Goal: Task Accomplishment & Management: Manage account settings

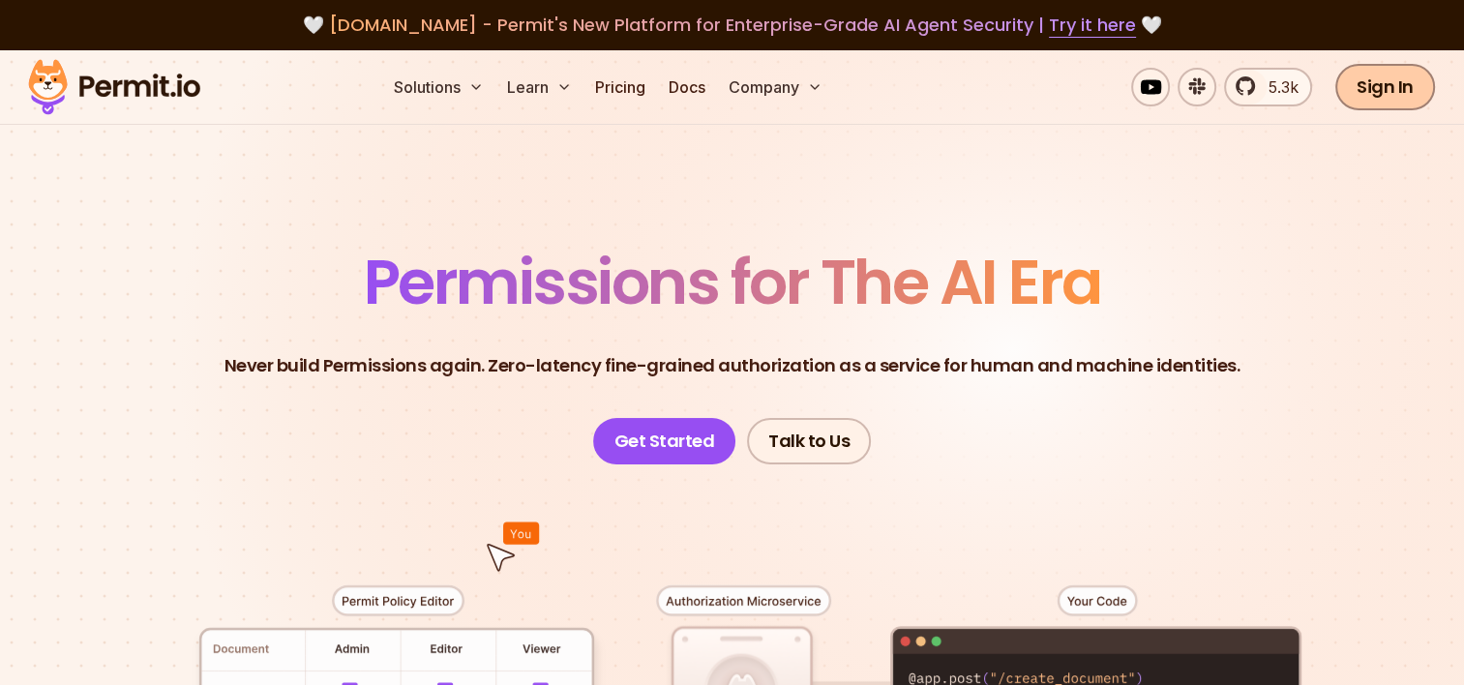
click at [1388, 92] on link "Sign In" at bounding box center [1385, 87] width 100 height 46
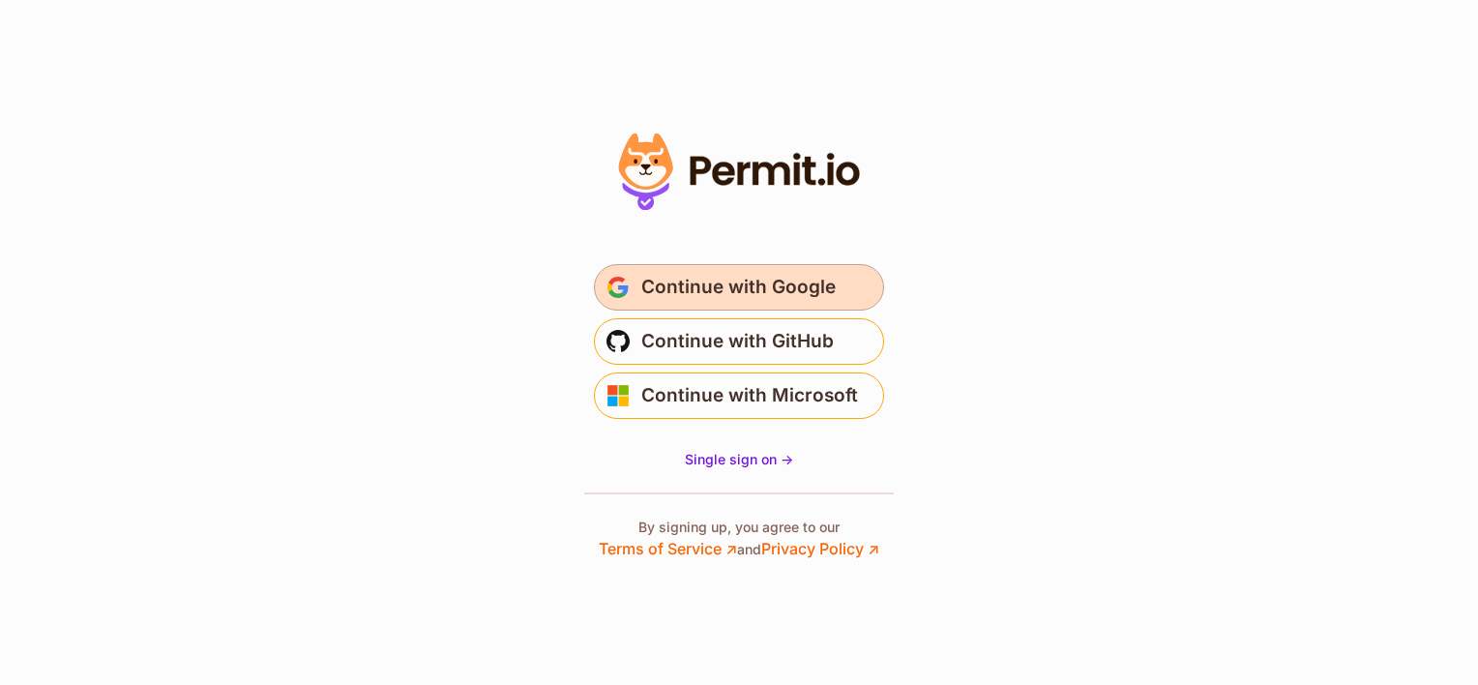
click at [728, 287] on span "Continue with Google" at bounding box center [738, 287] width 194 height 31
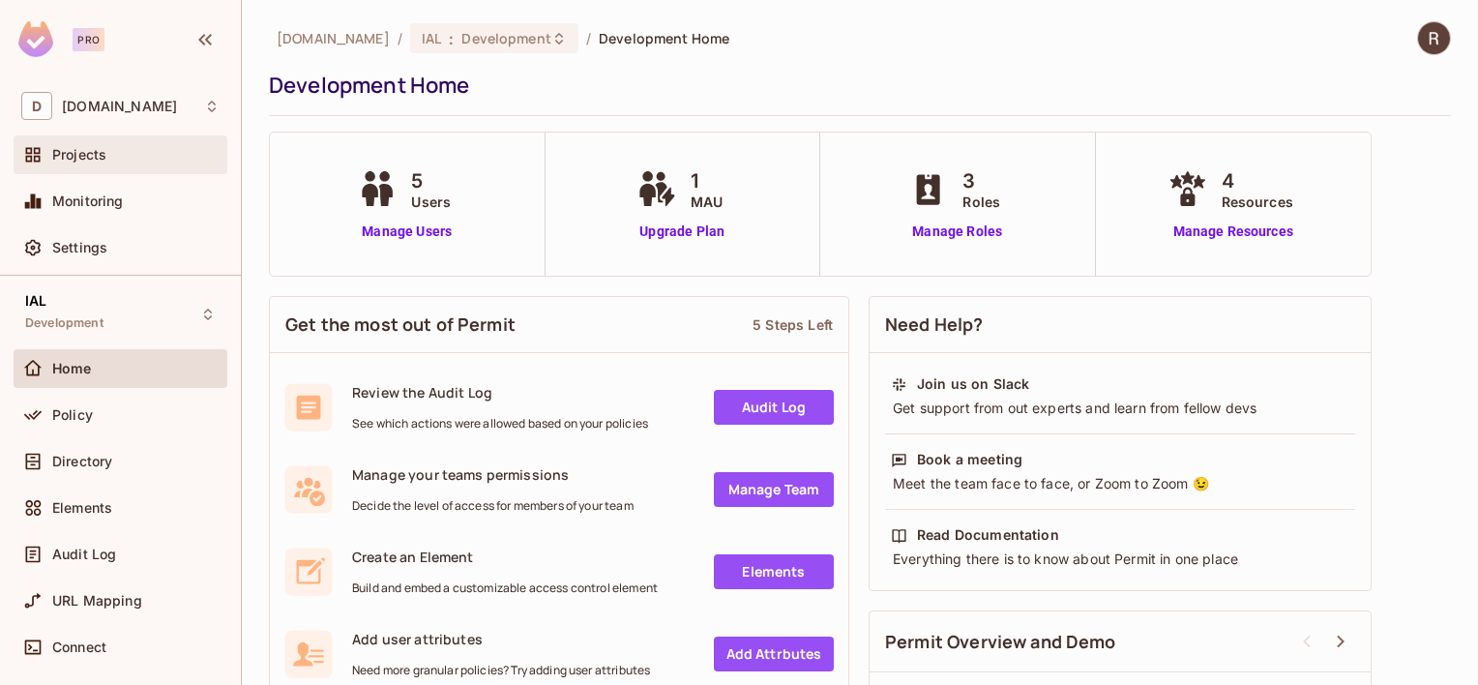
click at [119, 163] on div "Projects" at bounding box center [120, 154] width 198 height 23
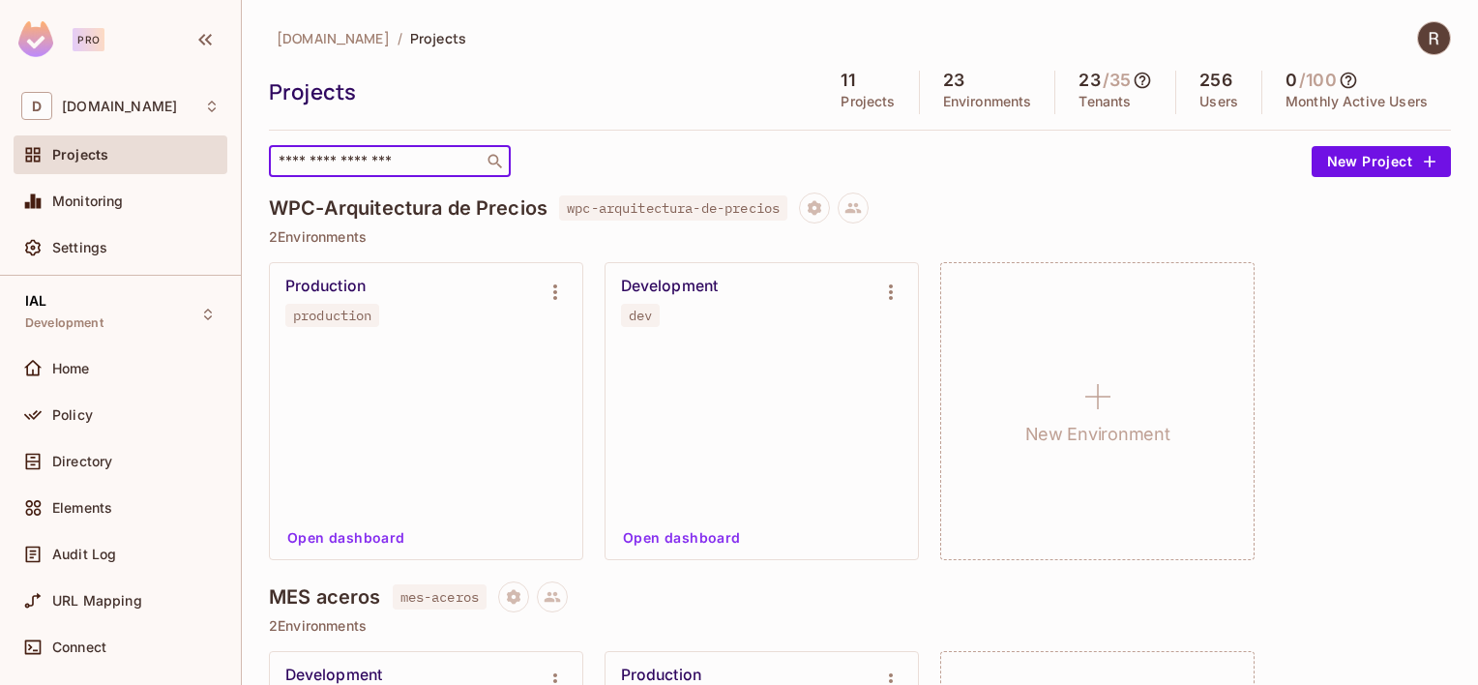
click at [389, 168] on input "text" at bounding box center [376, 161] width 203 height 19
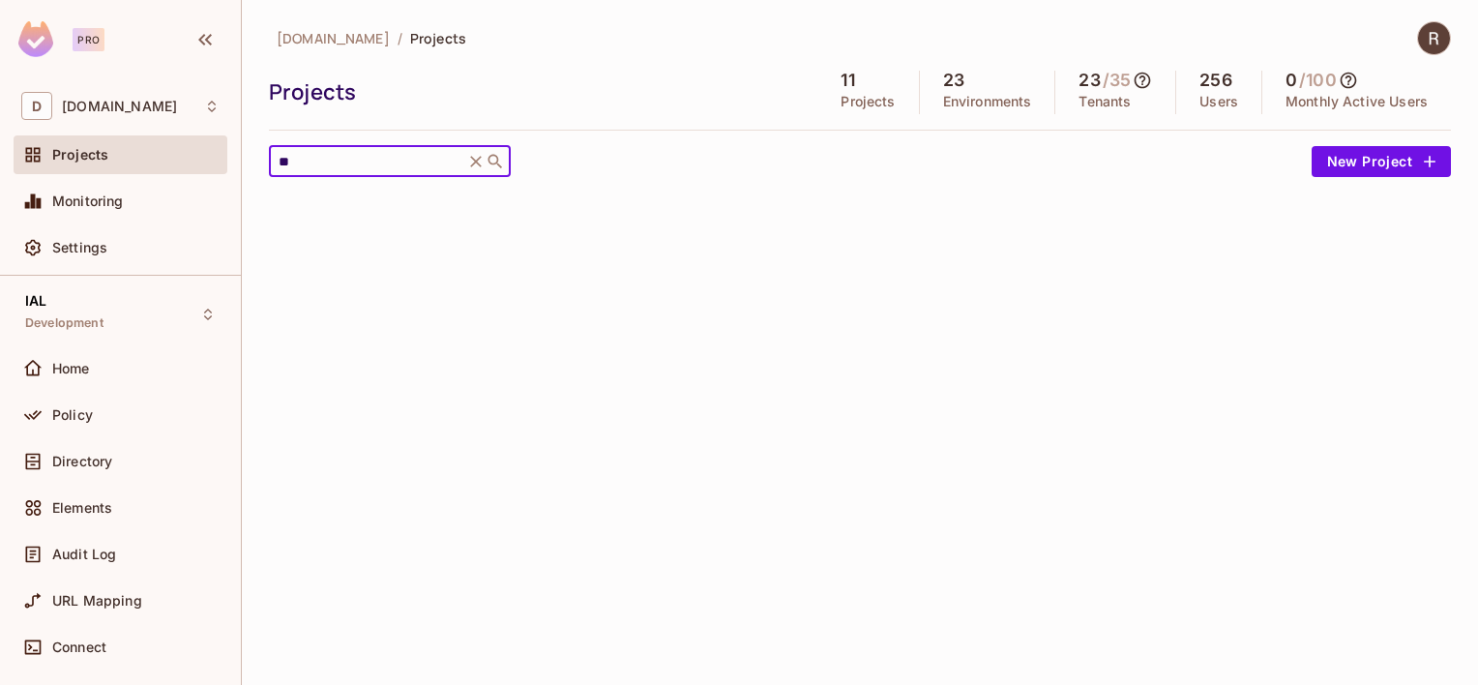
type input "*"
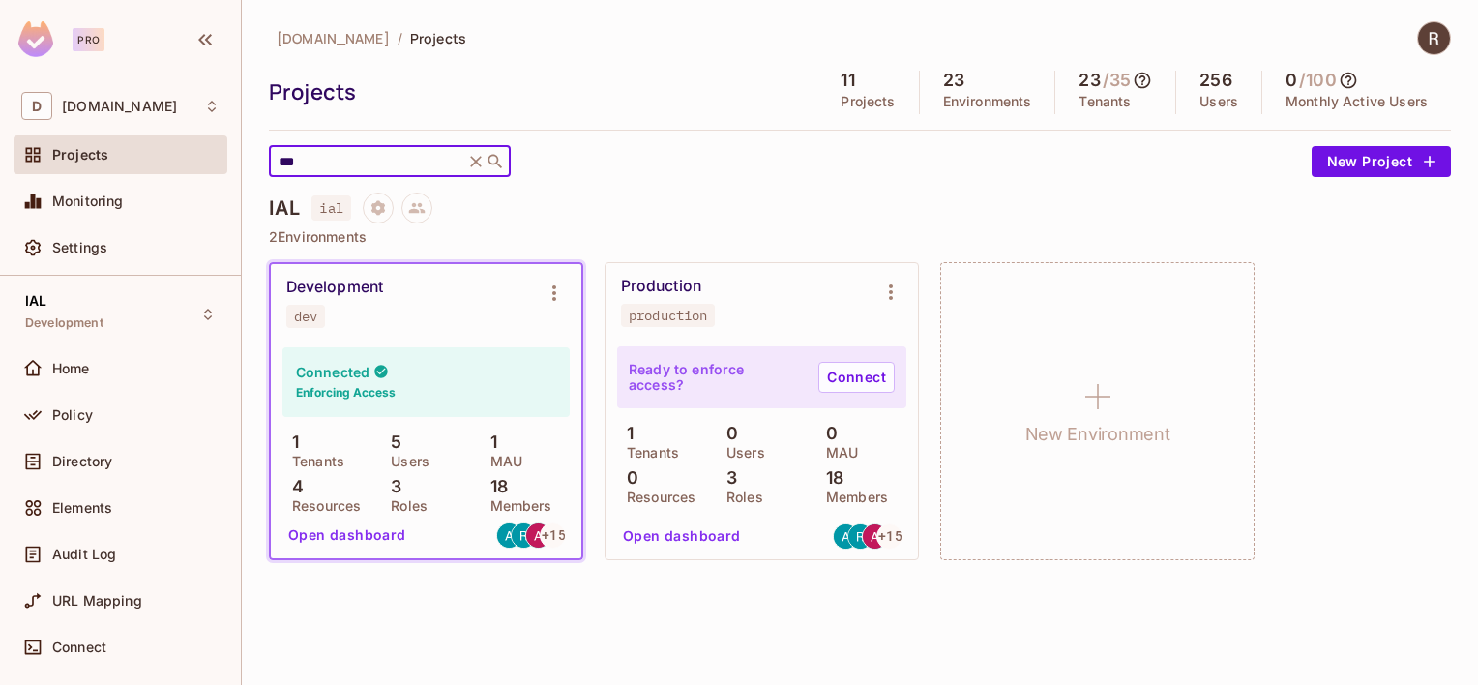
type input "***"
click at [460, 366] on div "Connected Enforcing Access" at bounding box center [425, 382] width 287 height 70
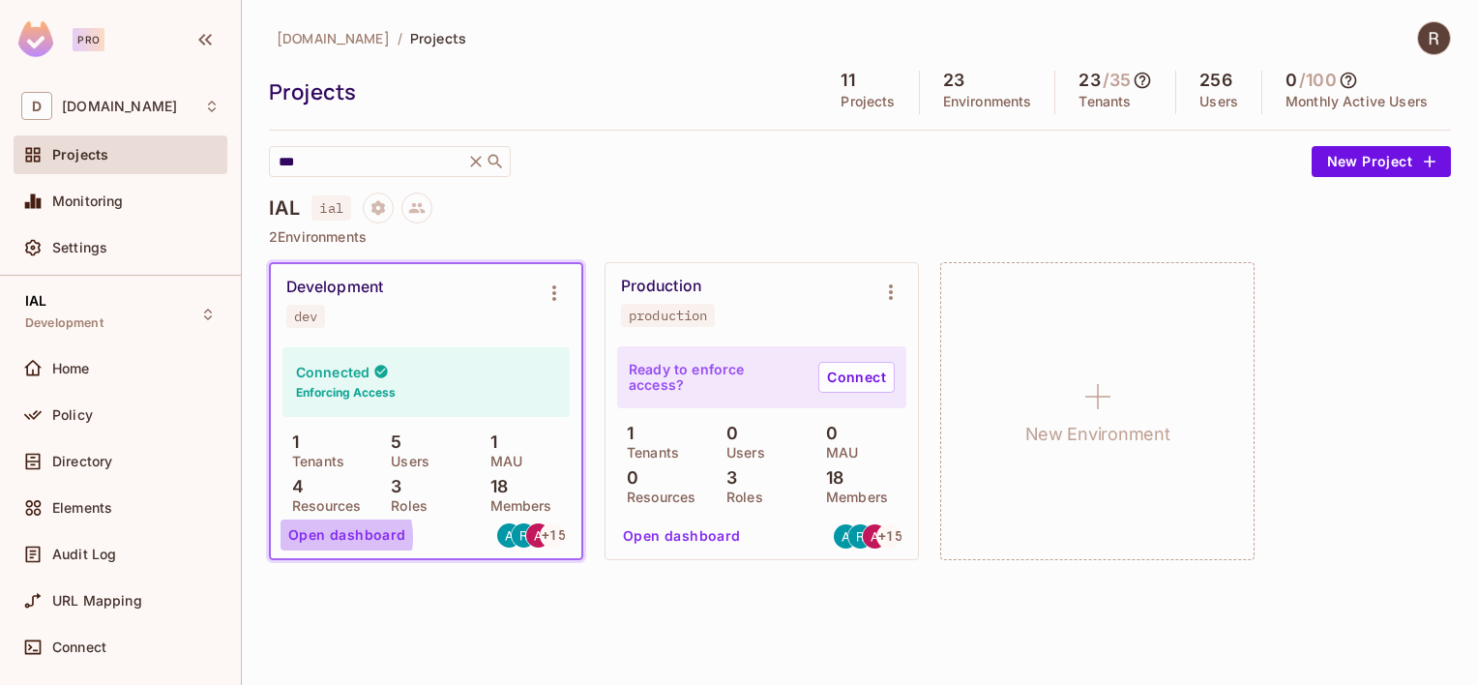
drag, startPoint x: 372, startPoint y: 531, endPoint x: 335, endPoint y: 539, distance: 38.5
click at [335, 539] on button "Open dashboard" at bounding box center [347, 534] width 133 height 31
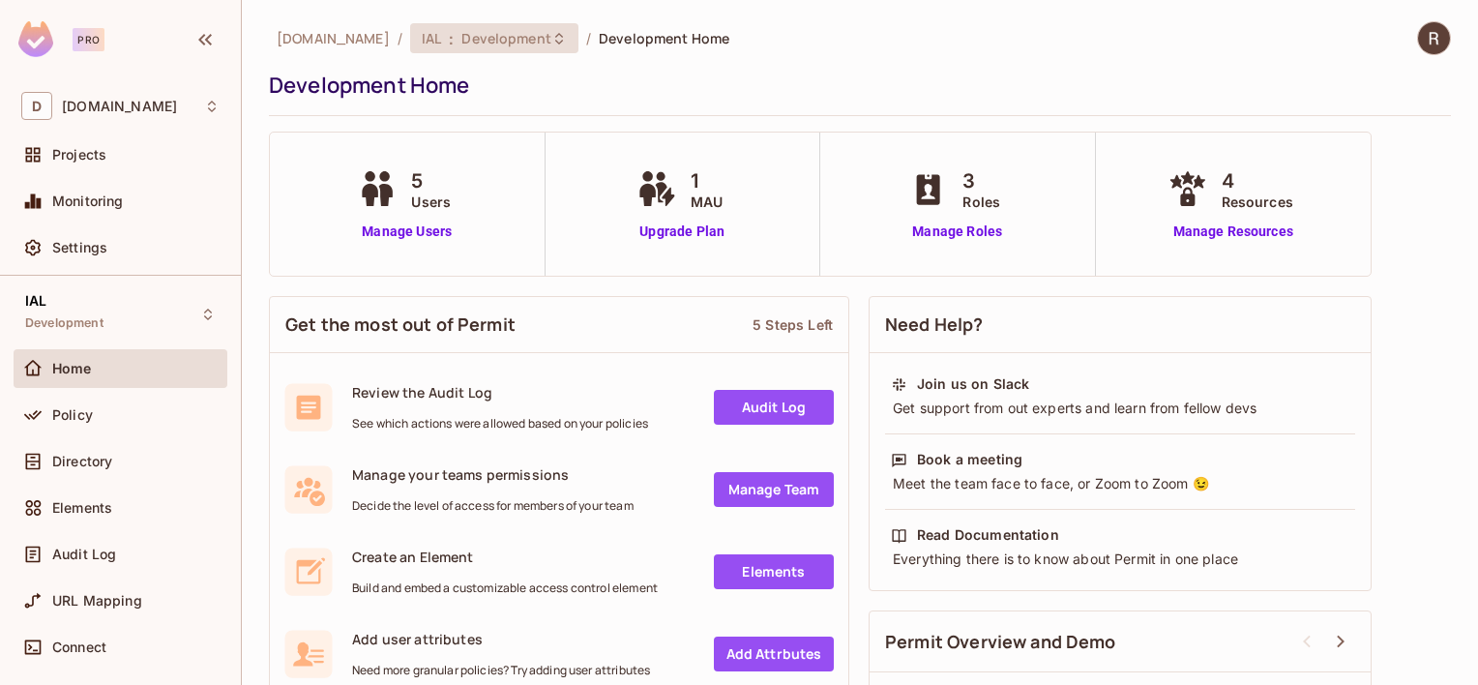
click at [477, 41] on span "Development" at bounding box center [505, 38] width 89 height 18
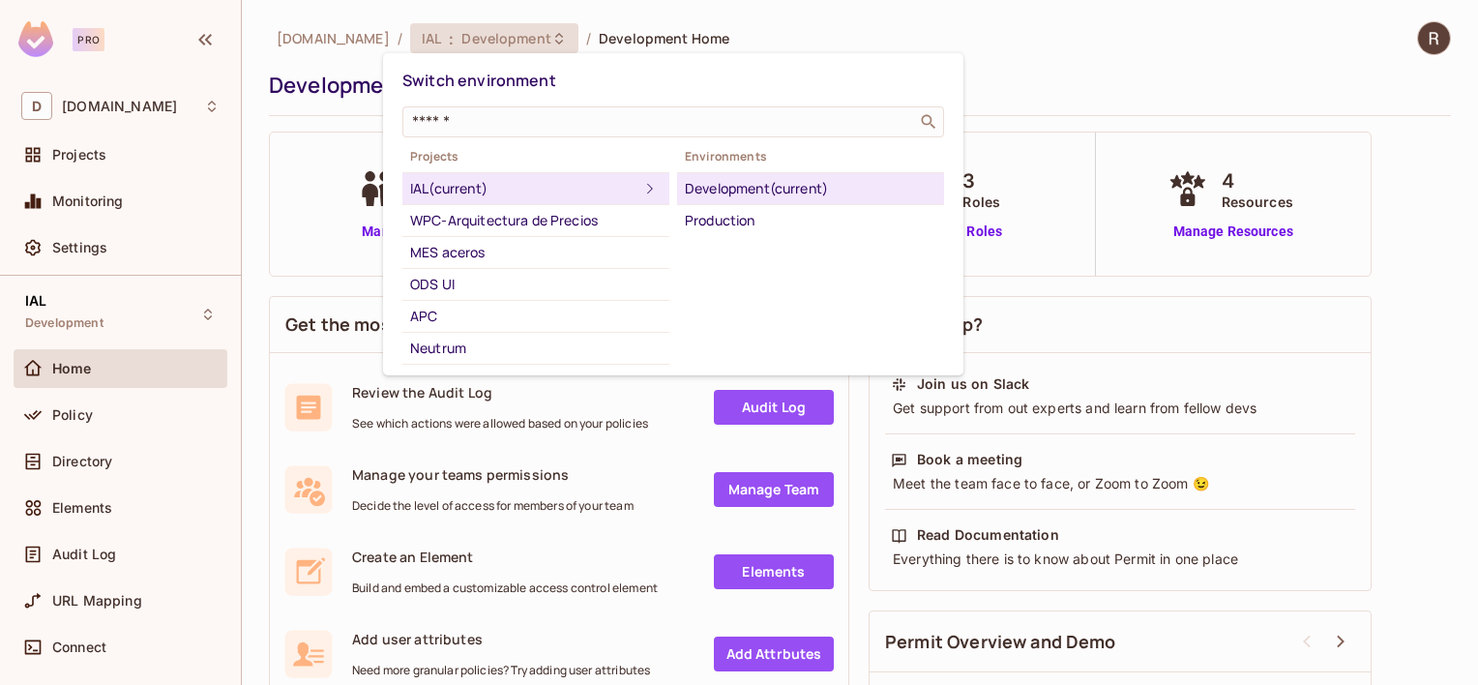
click at [747, 178] on div "Development (current)" at bounding box center [811, 188] width 252 height 23
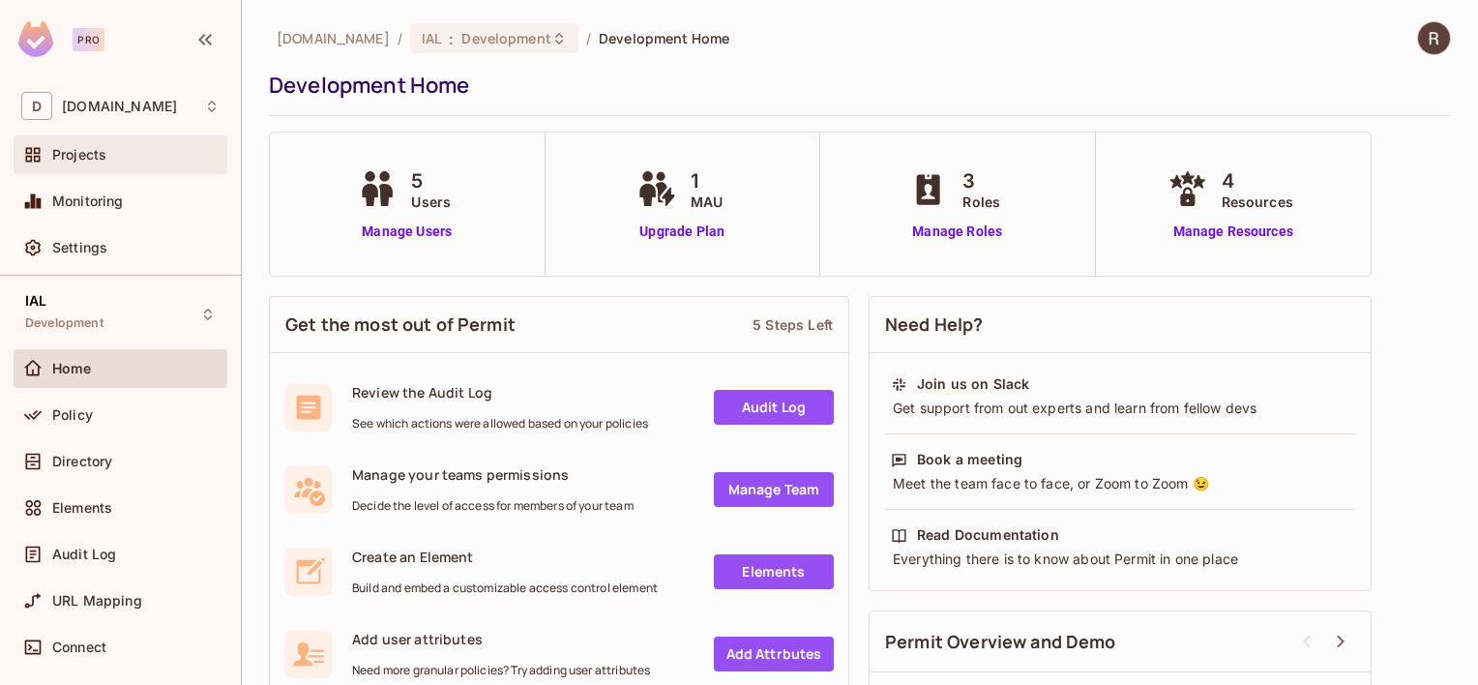
click at [97, 161] on span "Projects" at bounding box center [79, 154] width 54 height 15
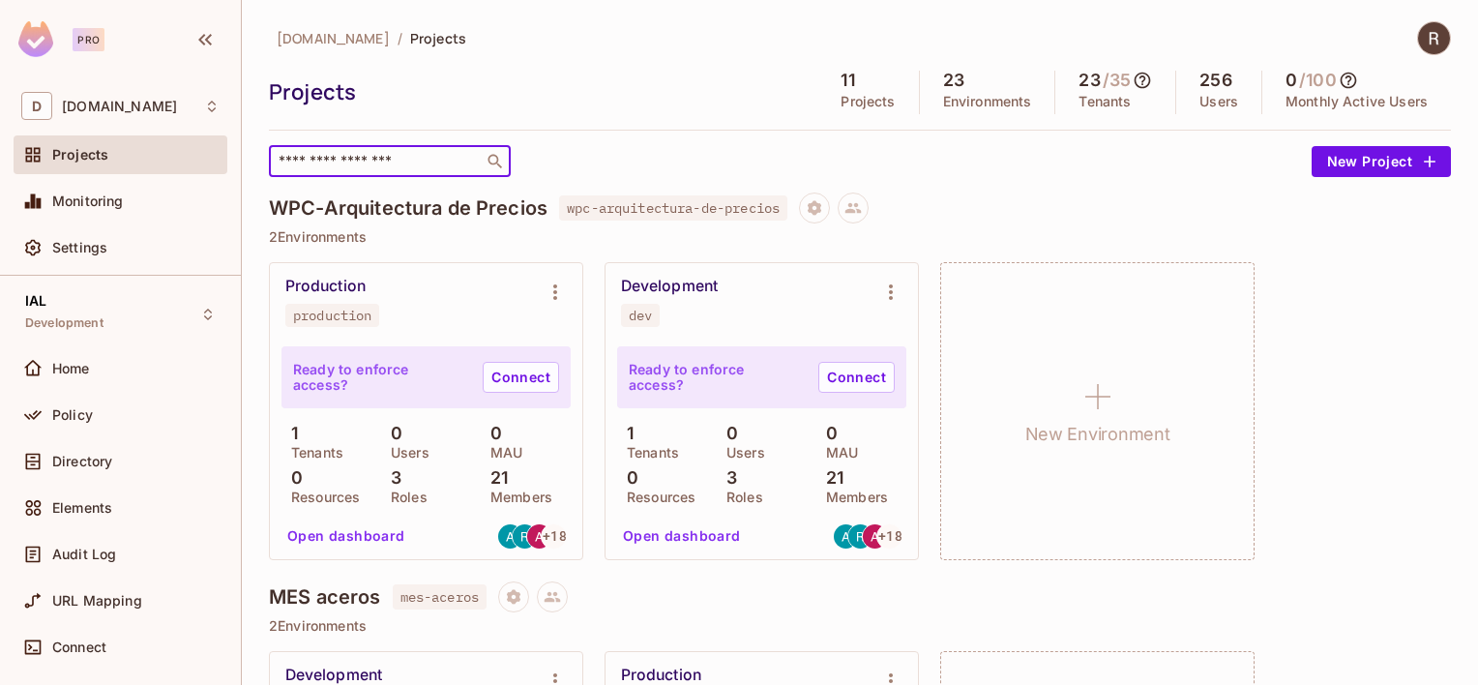
click at [337, 164] on input "text" at bounding box center [376, 161] width 203 height 19
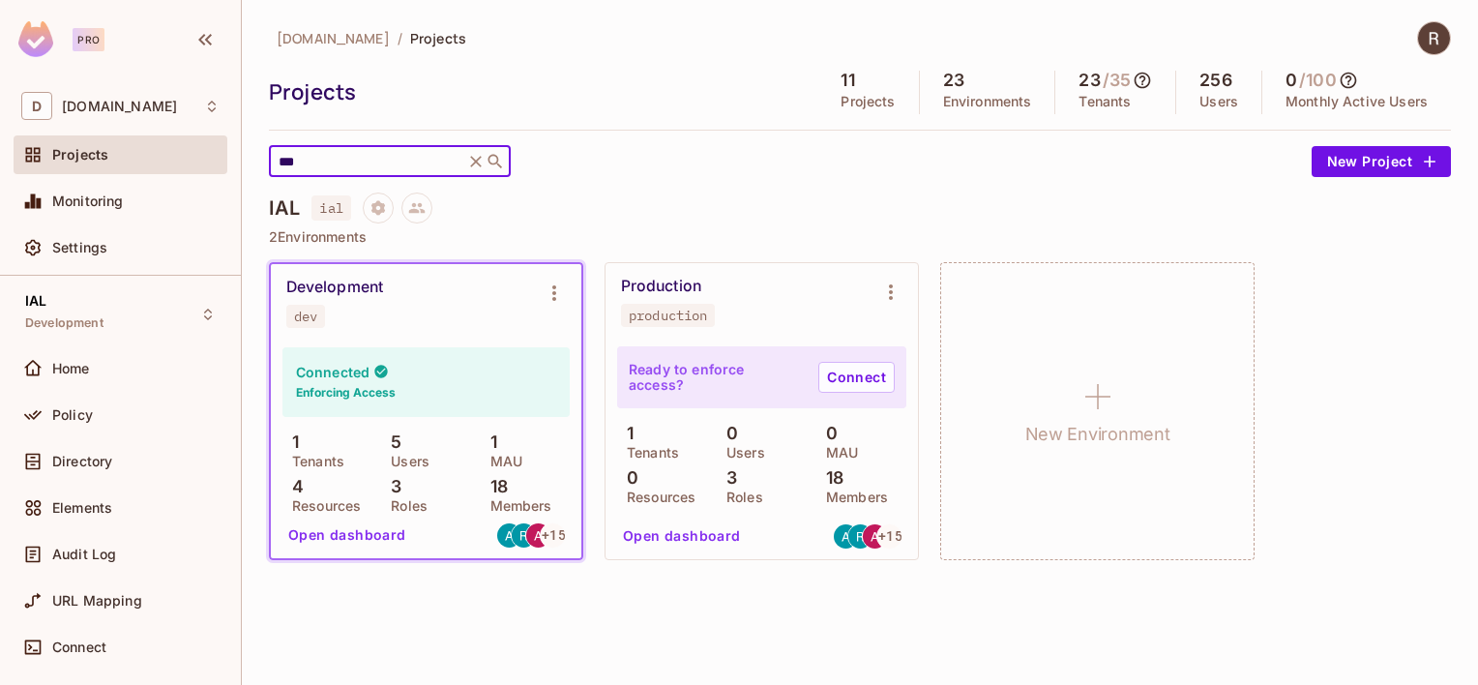
type input "***"
click at [569, 291] on button "Environment settings" at bounding box center [554, 293] width 39 height 39
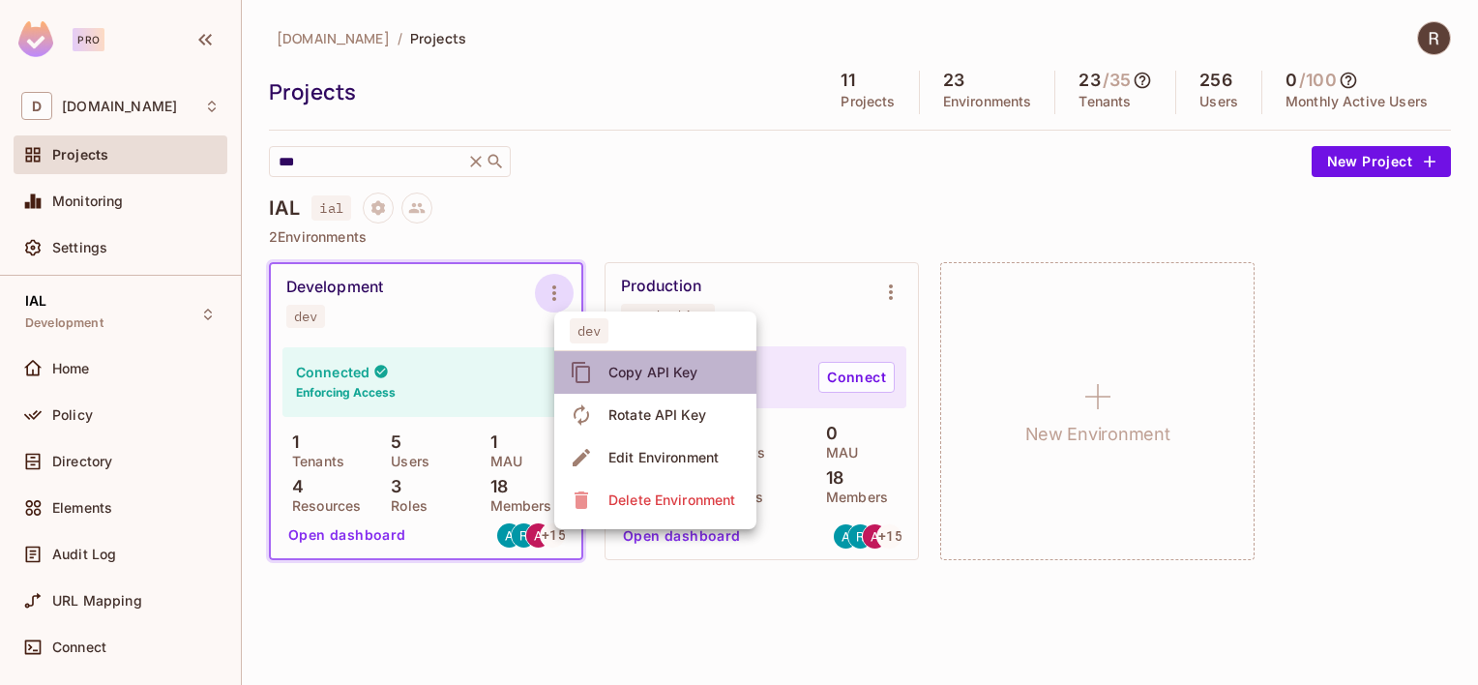
click at [651, 375] on div "Copy API Key" at bounding box center [653, 372] width 90 height 19
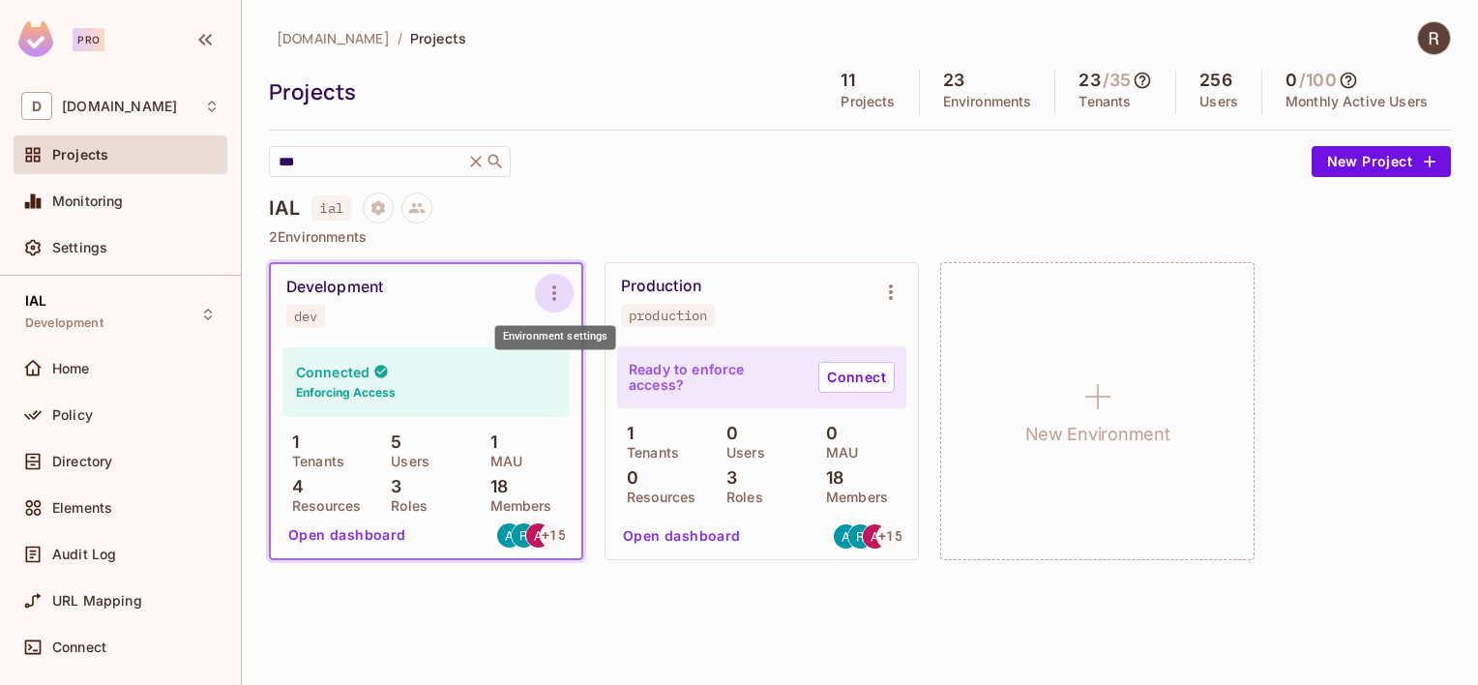
click at [548, 301] on icon "Environment settings" at bounding box center [554, 292] width 23 height 23
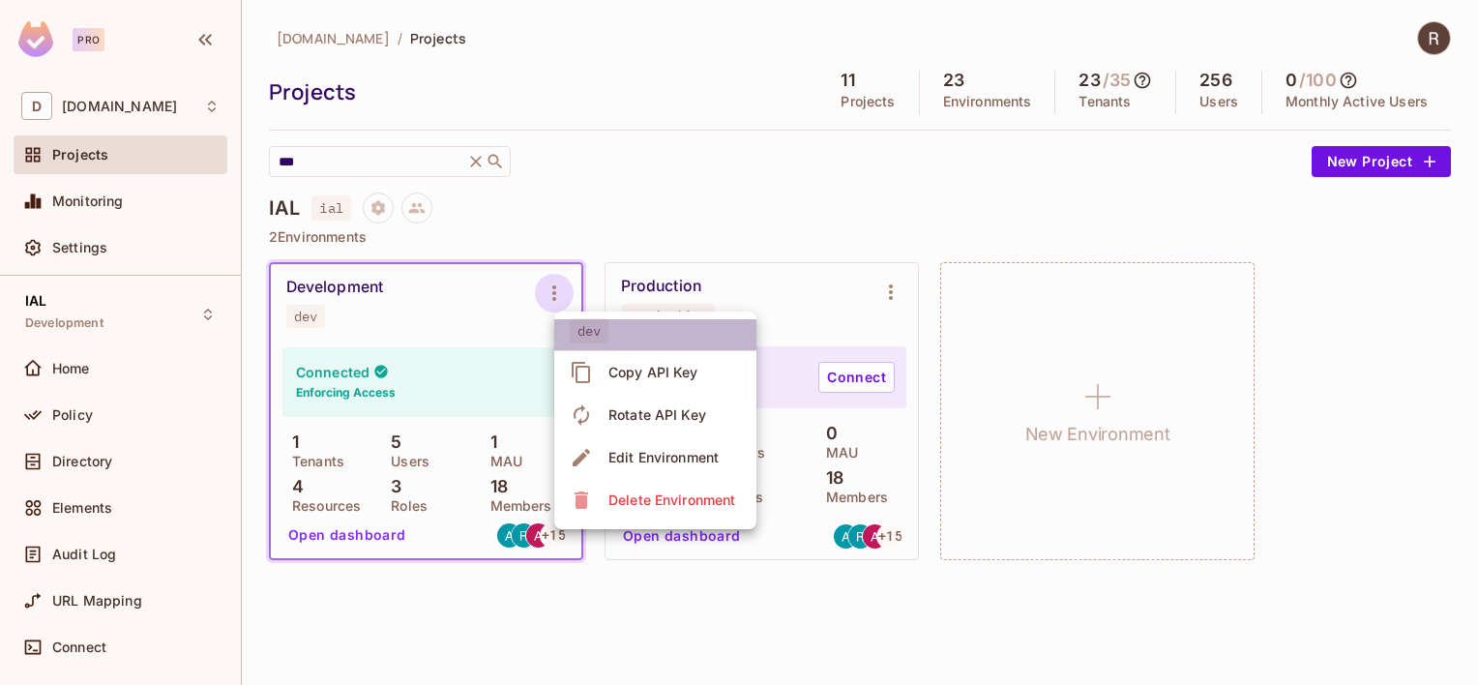
click at [583, 332] on span "dev" at bounding box center [589, 330] width 39 height 25
click at [349, 374] on div at bounding box center [739, 342] width 1478 height 685
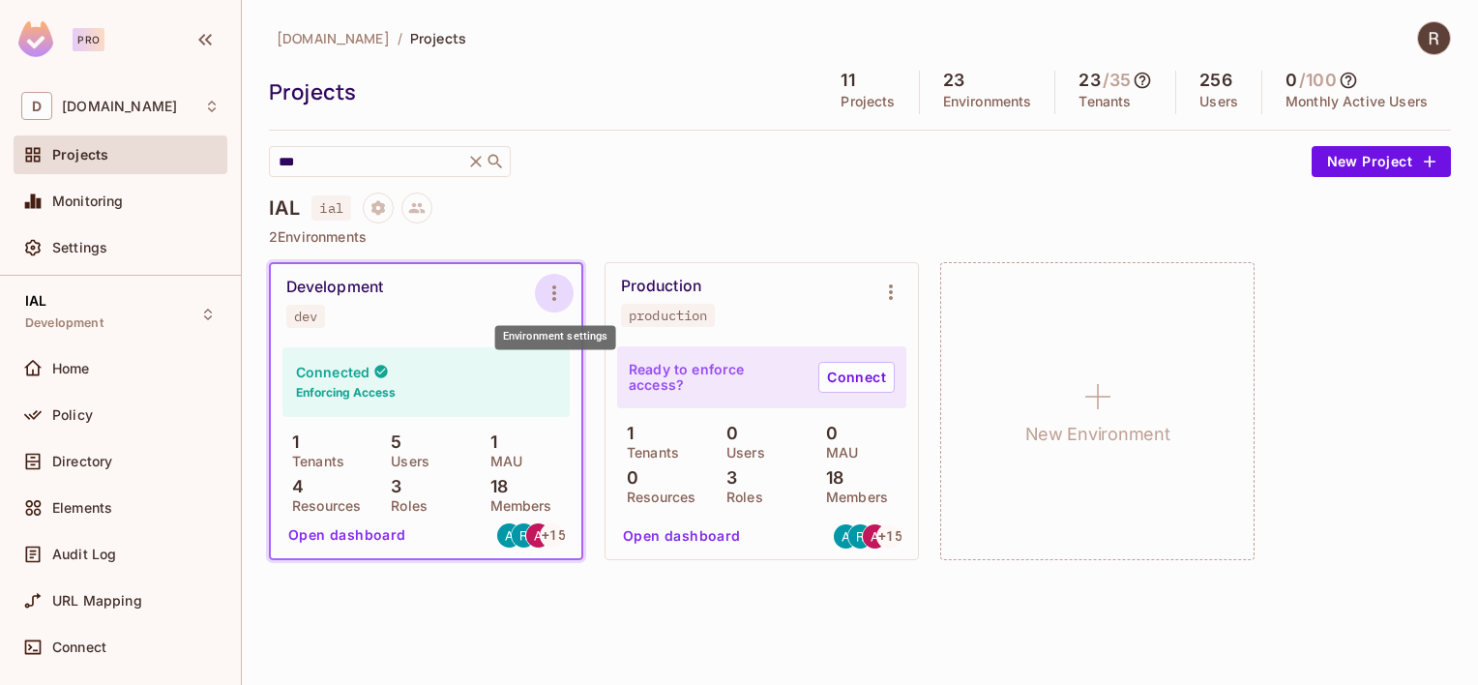
click at [553, 302] on icon "Environment settings" at bounding box center [554, 292] width 23 height 23
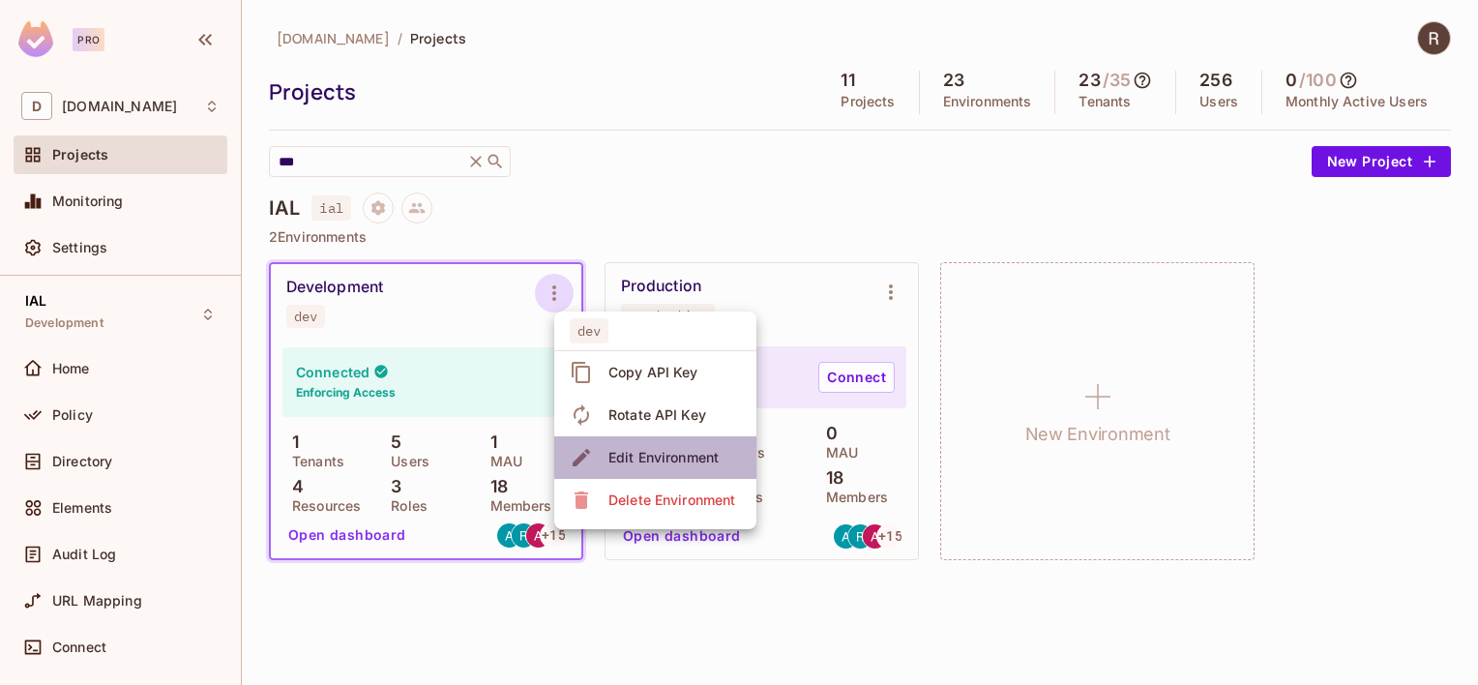
click at [616, 460] on div "Edit Environment" at bounding box center [663, 457] width 110 height 19
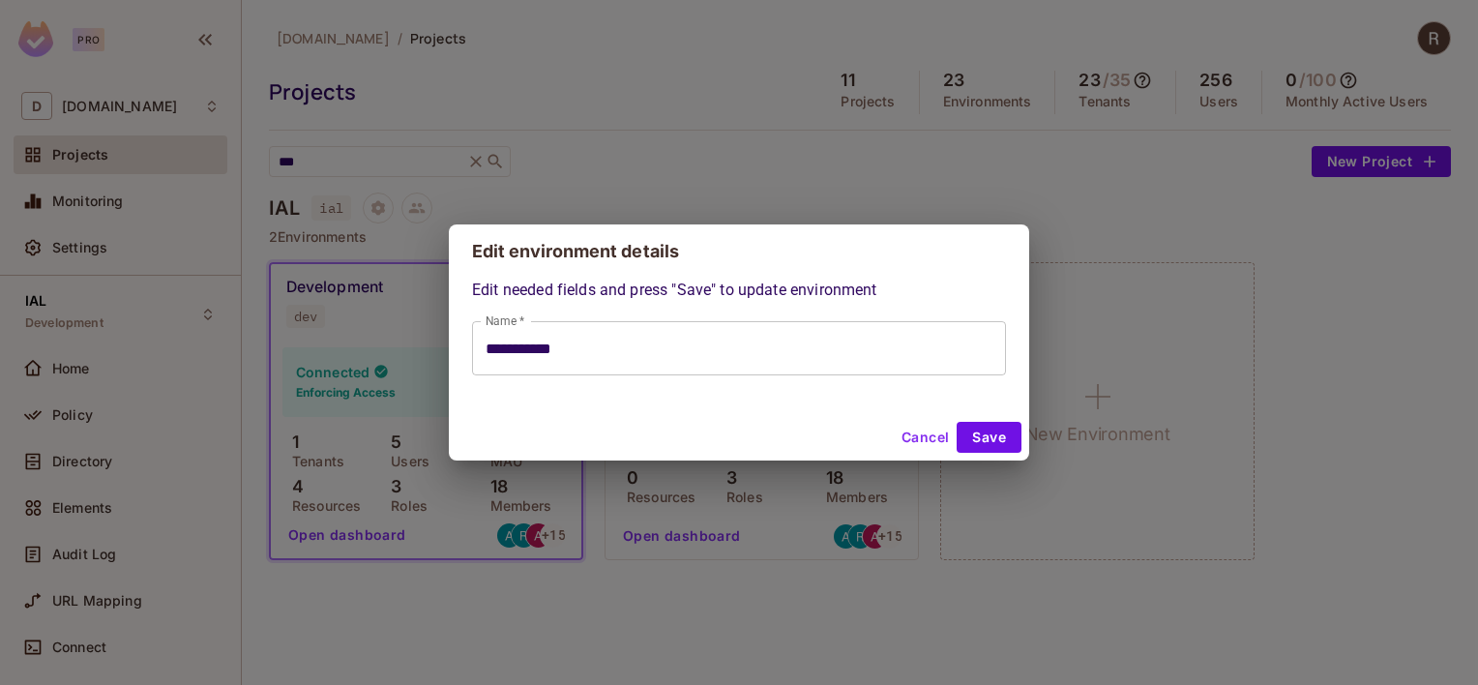
click at [913, 438] on button "Cancel" at bounding box center [925, 437] width 63 height 31
type input "**********"
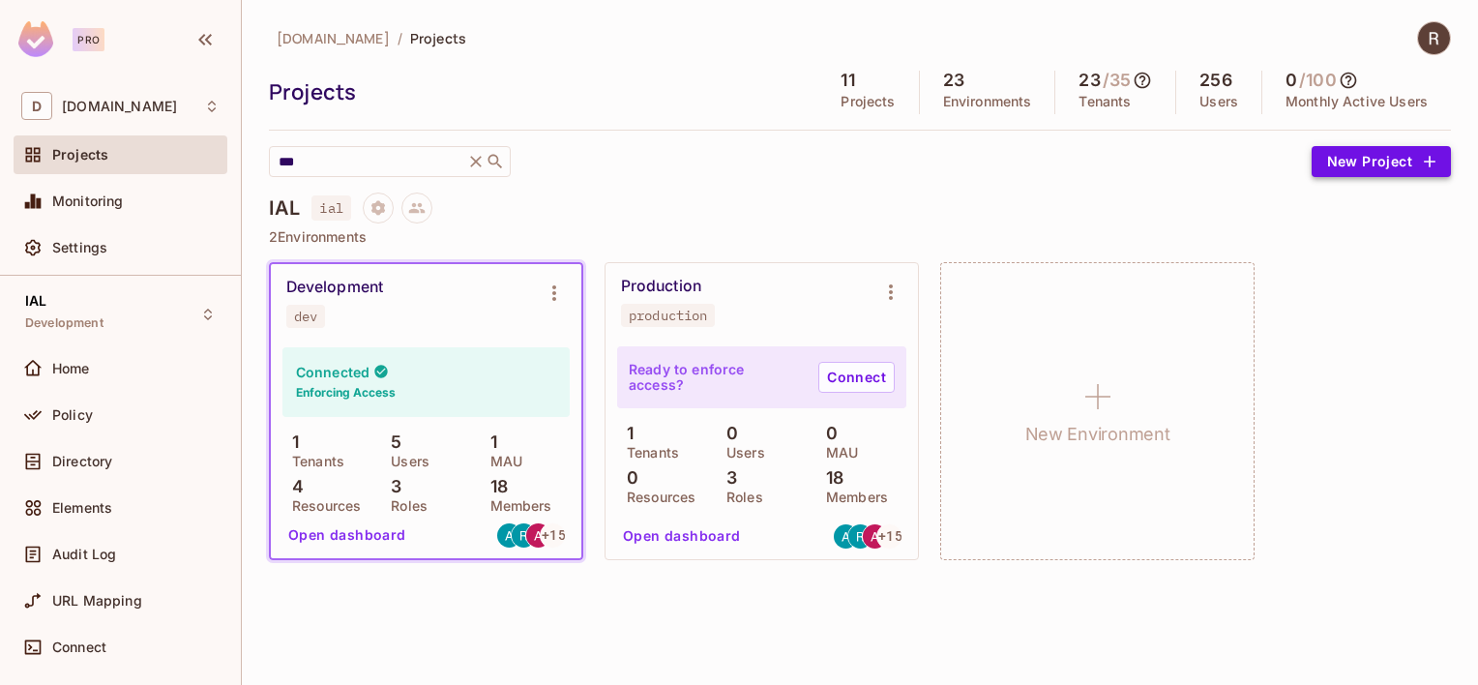
click at [1370, 151] on button "New Project" at bounding box center [1381, 161] width 139 height 31
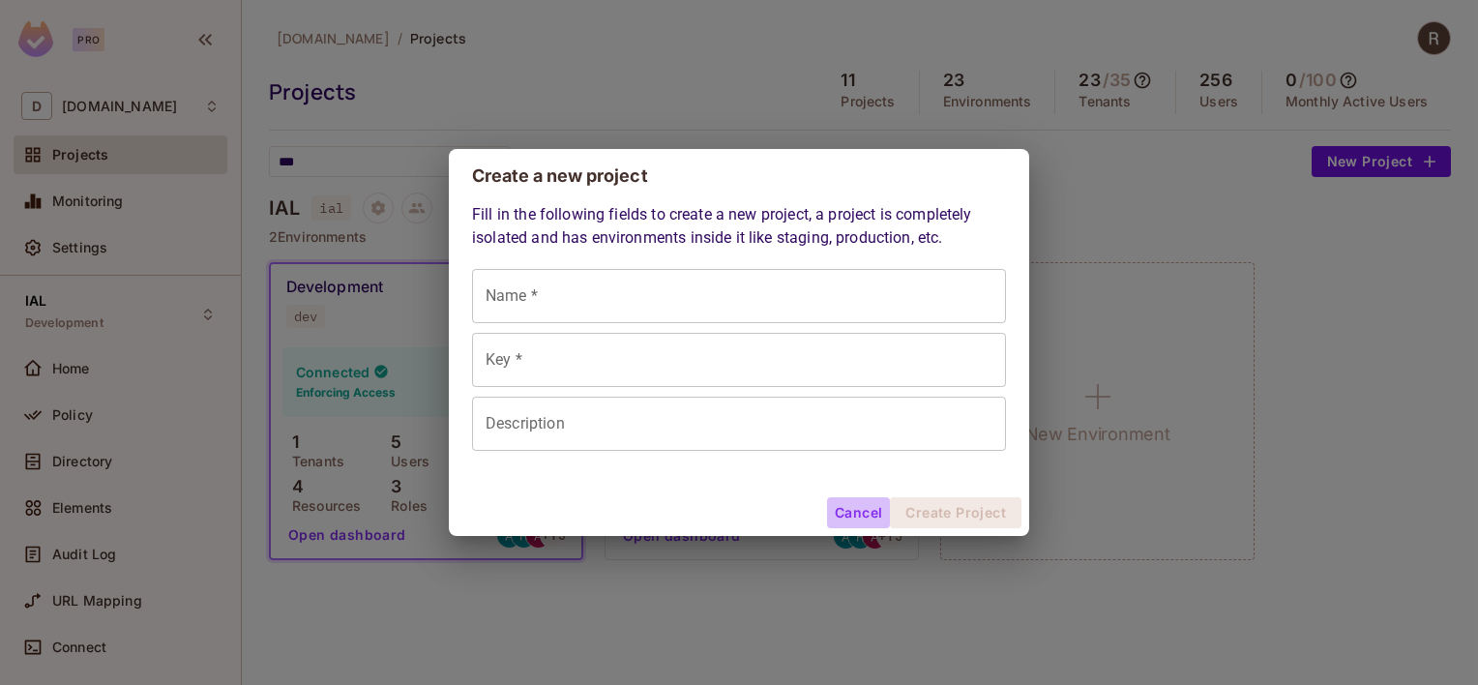
click at [829, 516] on button "Cancel" at bounding box center [858, 512] width 63 height 31
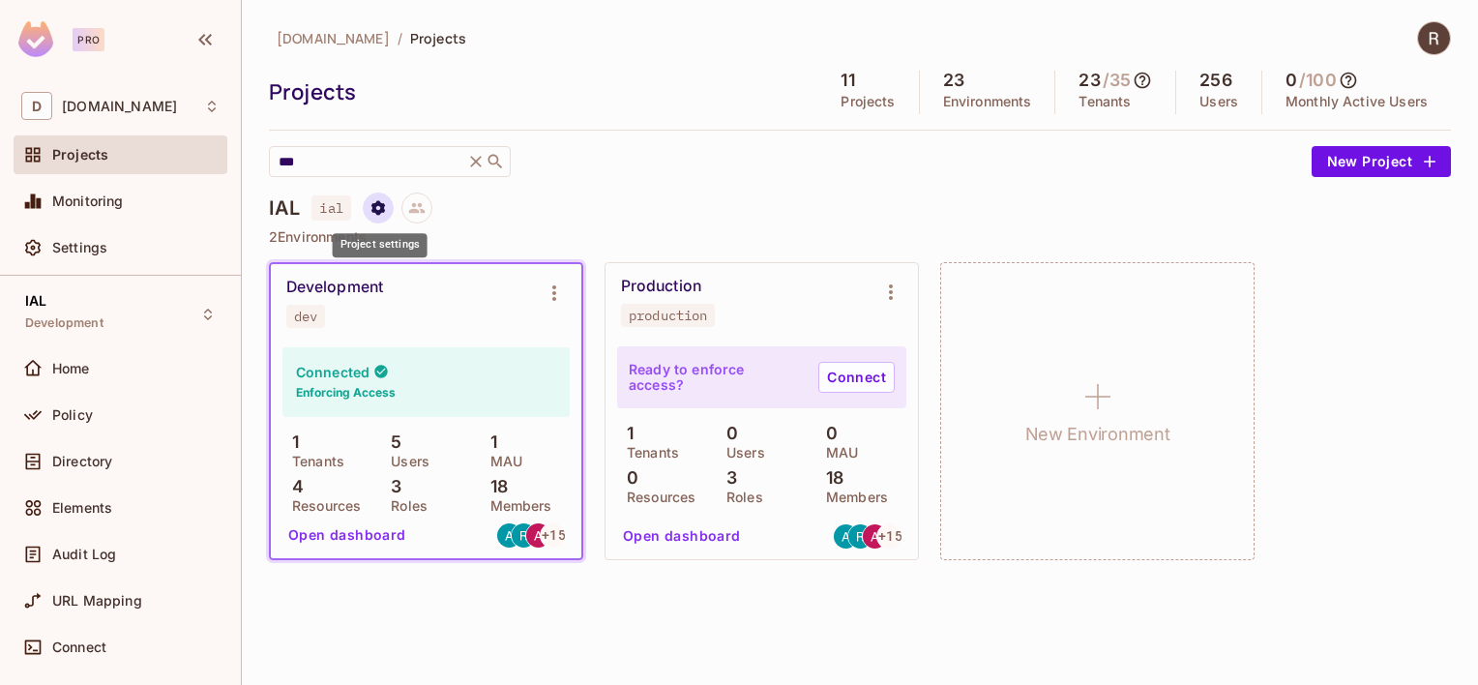
click at [384, 217] on button "Project settings" at bounding box center [378, 208] width 31 height 31
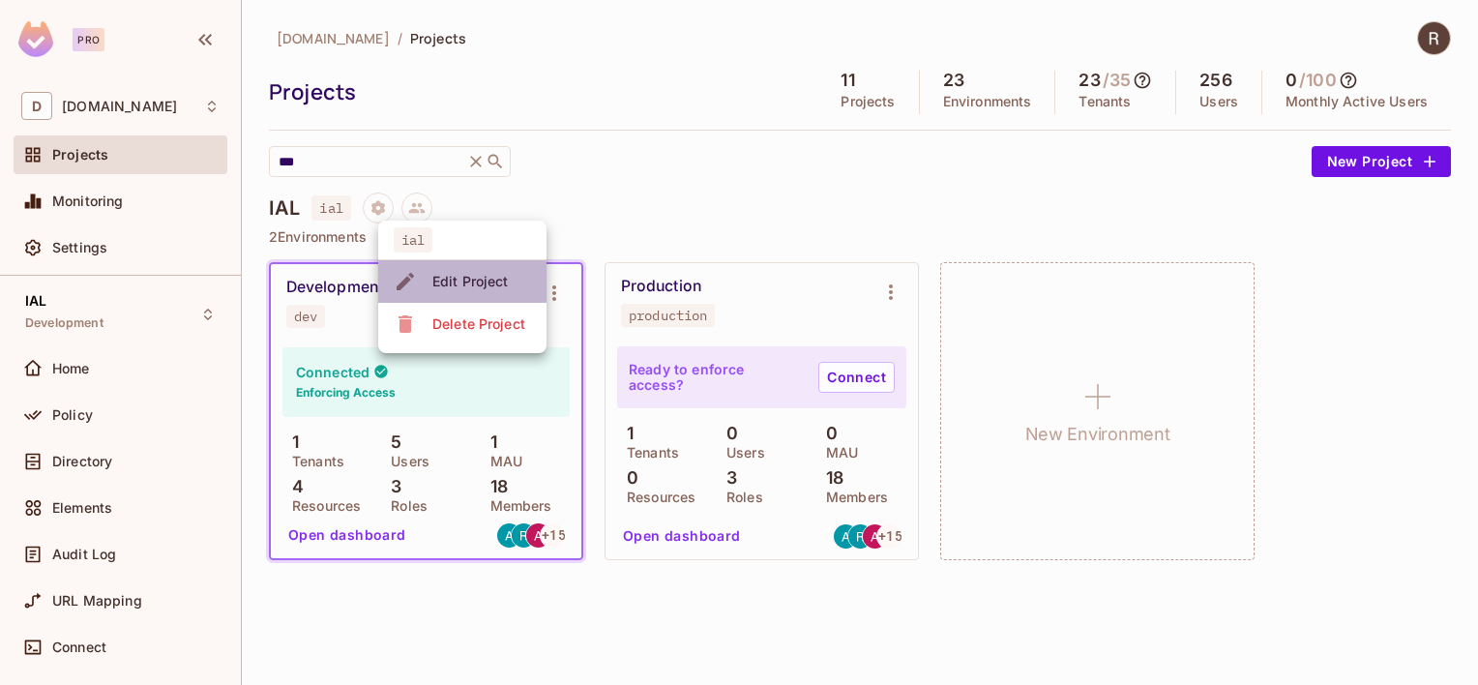
click at [471, 271] on span "Edit Project" at bounding box center [471, 281] width 88 height 31
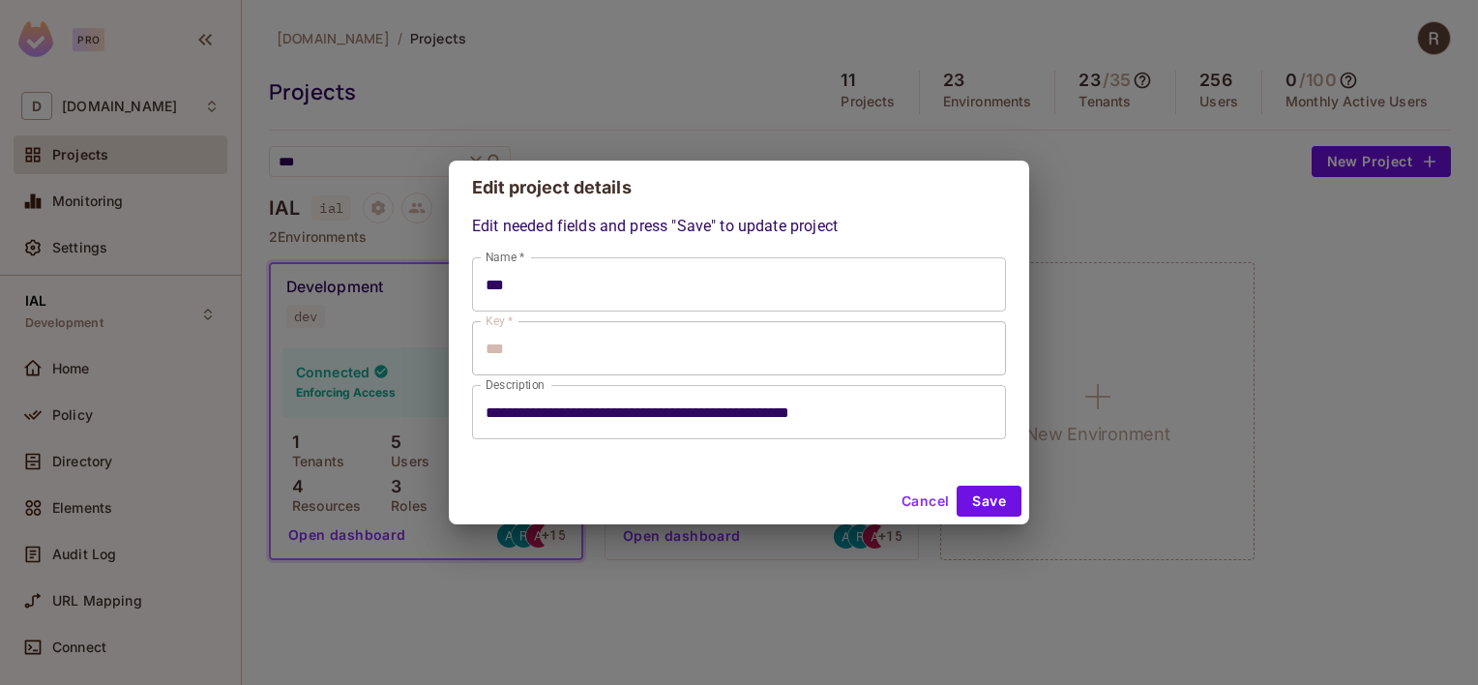
click at [933, 503] on button "Cancel" at bounding box center [925, 501] width 63 height 31
type input "***"
type input "**********"
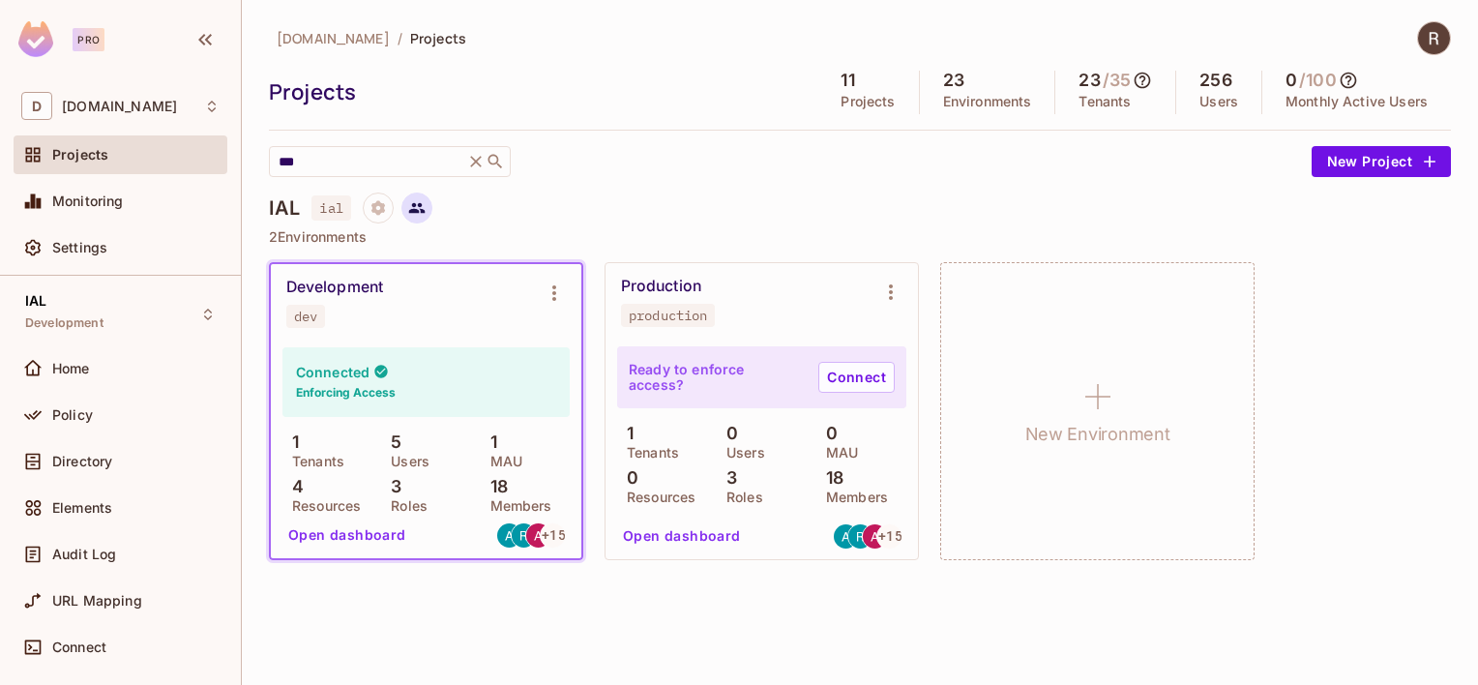
click at [422, 210] on icon at bounding box center [417, 208] width 16 height 11
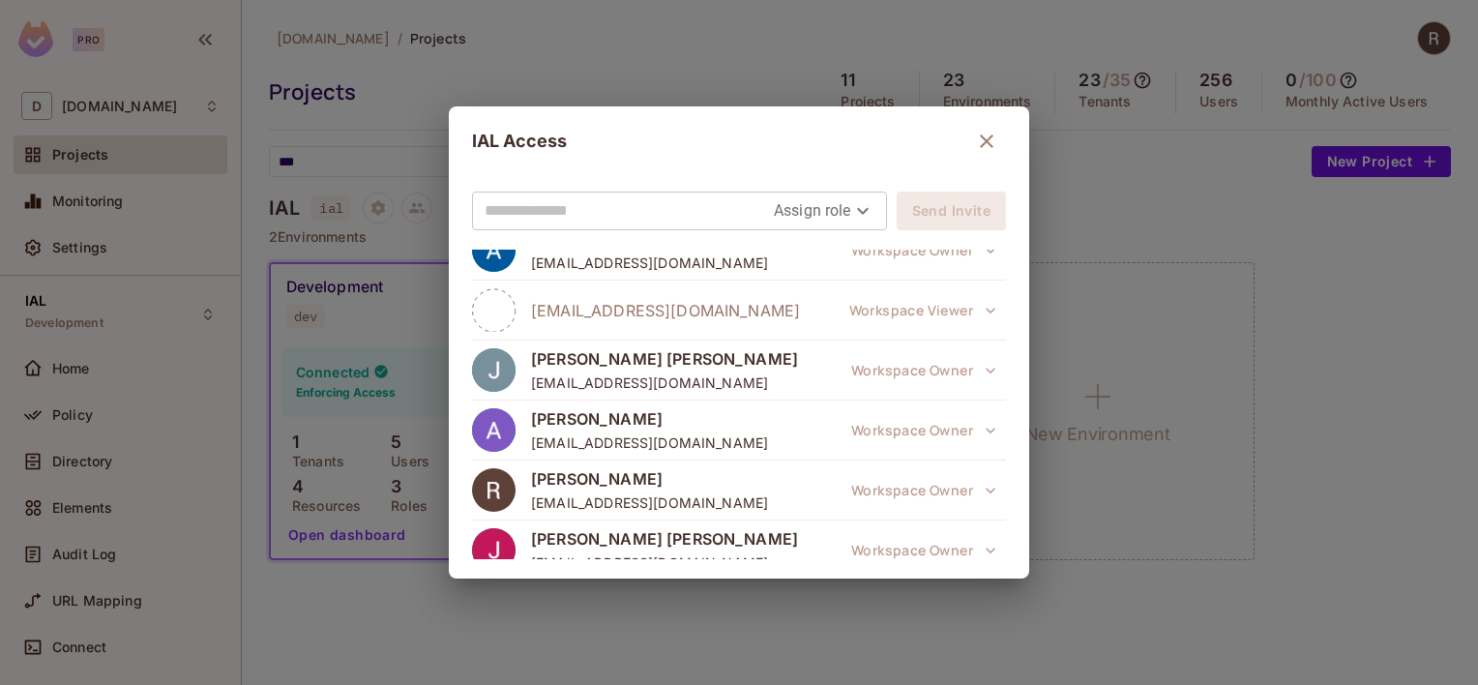
scroll to position [805, 0]
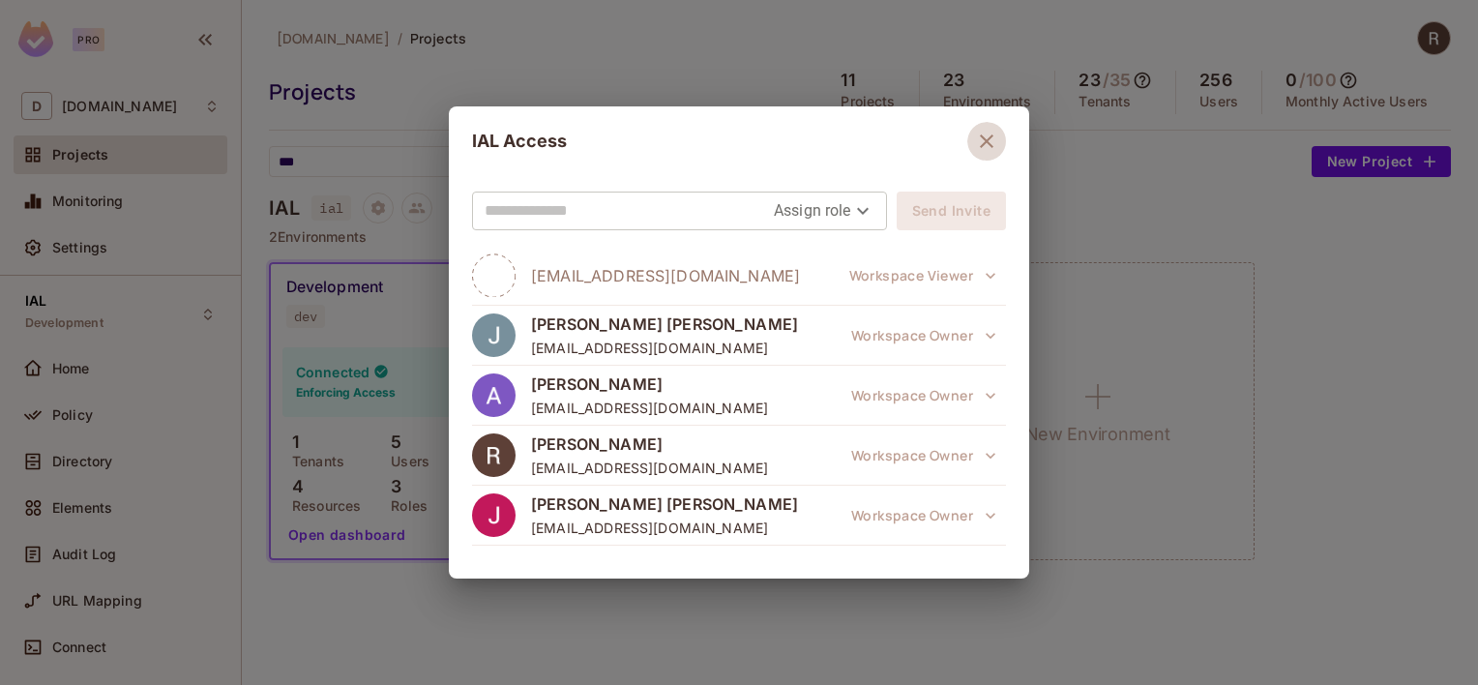
click at [977, 143] on icon "button" at bounding box center [986, 141] width 23 height 23
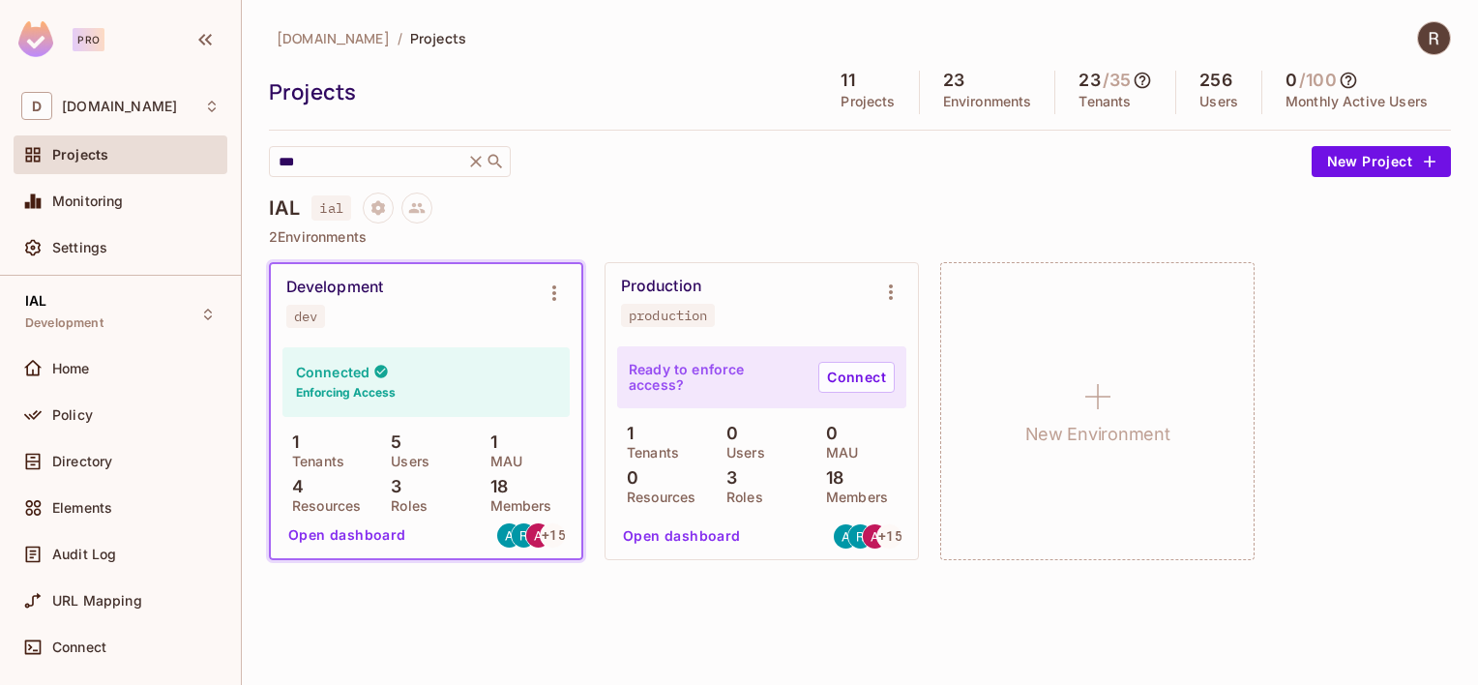
click at [373, 368] on icon at bounding box center [380, 371] width 15 height 15
click at [306, 322] on div "dev" at bounding box center [305, 316] width 23 height 15
drag, startPoint x: 333, startPoint y: 535, endPoint x: 354, endPoint y: 622, distance: 89.6
click at [354, 622] on div "deacero.com / Projects Projects 11 Projects 23 Environments 23 / 35 Tenants 256…" at bounding box center [860, 342] width 1236 height 685
click at [368, 533] on button "Open dashboard" at bounding box center [347, 534] width 133 height 31
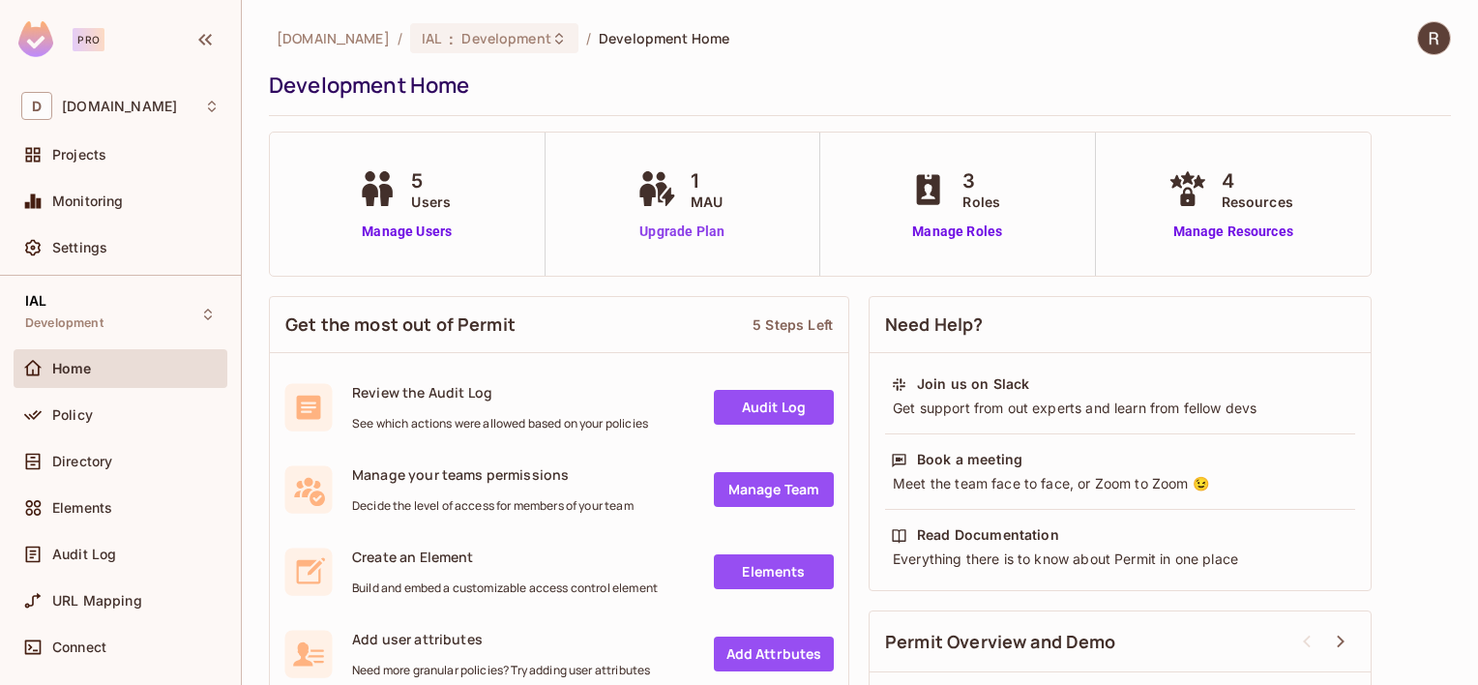
click at [703, 228] on link "Upgrade Plan" at bounding box center [683, 232] width 100 height 20
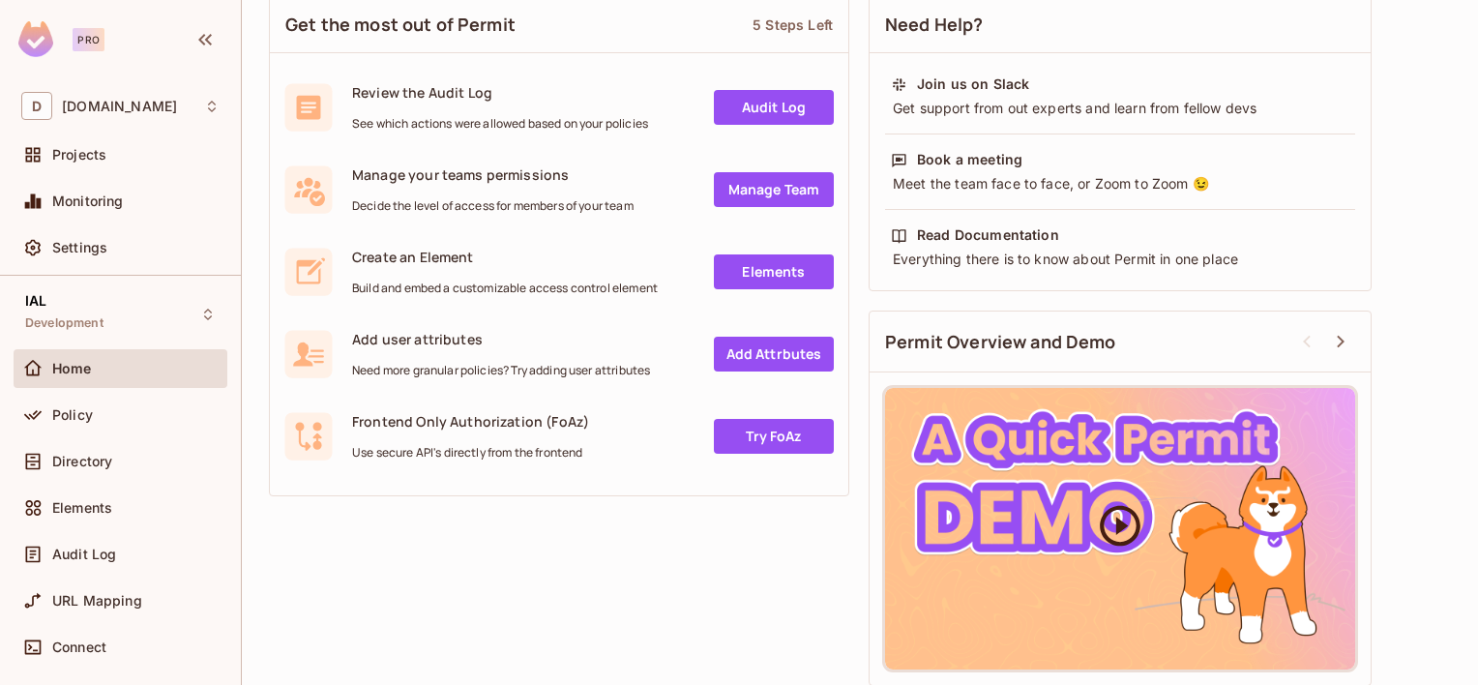
scroll to position [310, 0]
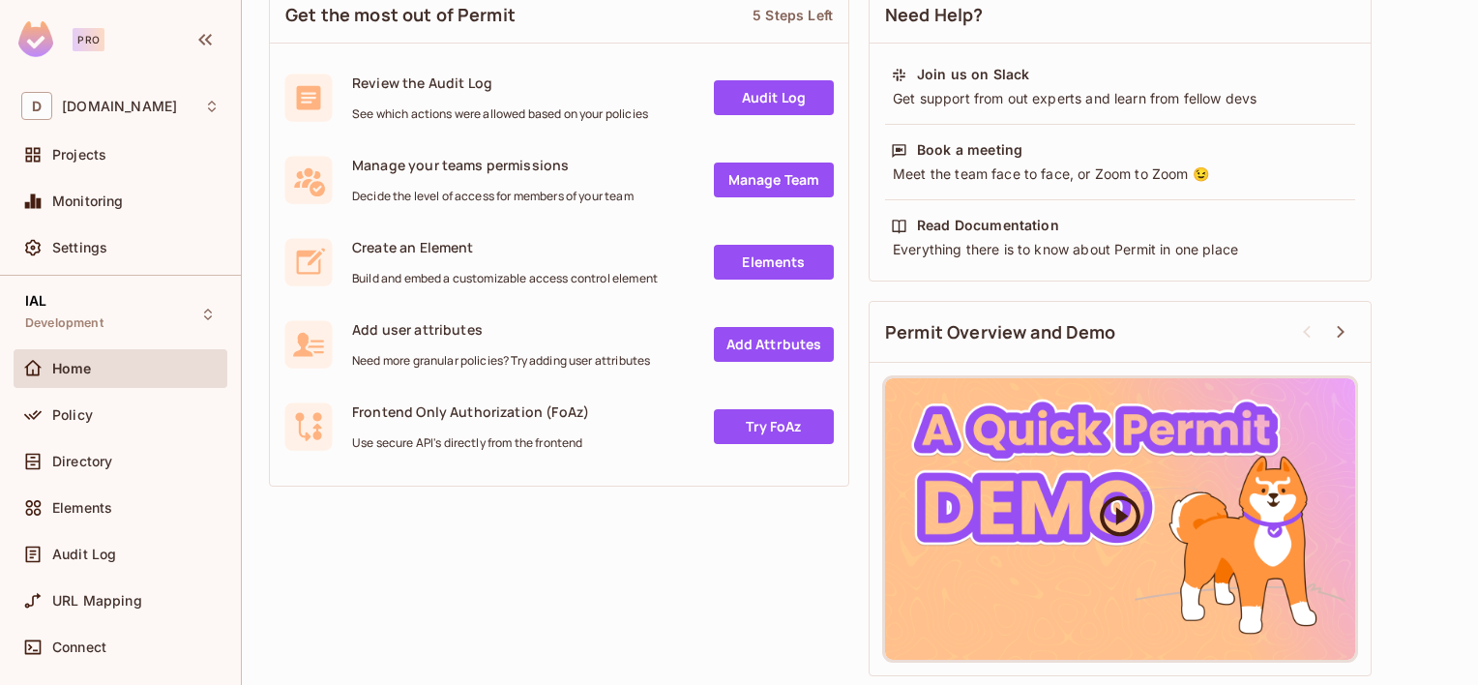
click at [1126, 512] on icon at bounding box center [1120, 515] width 48 height 48
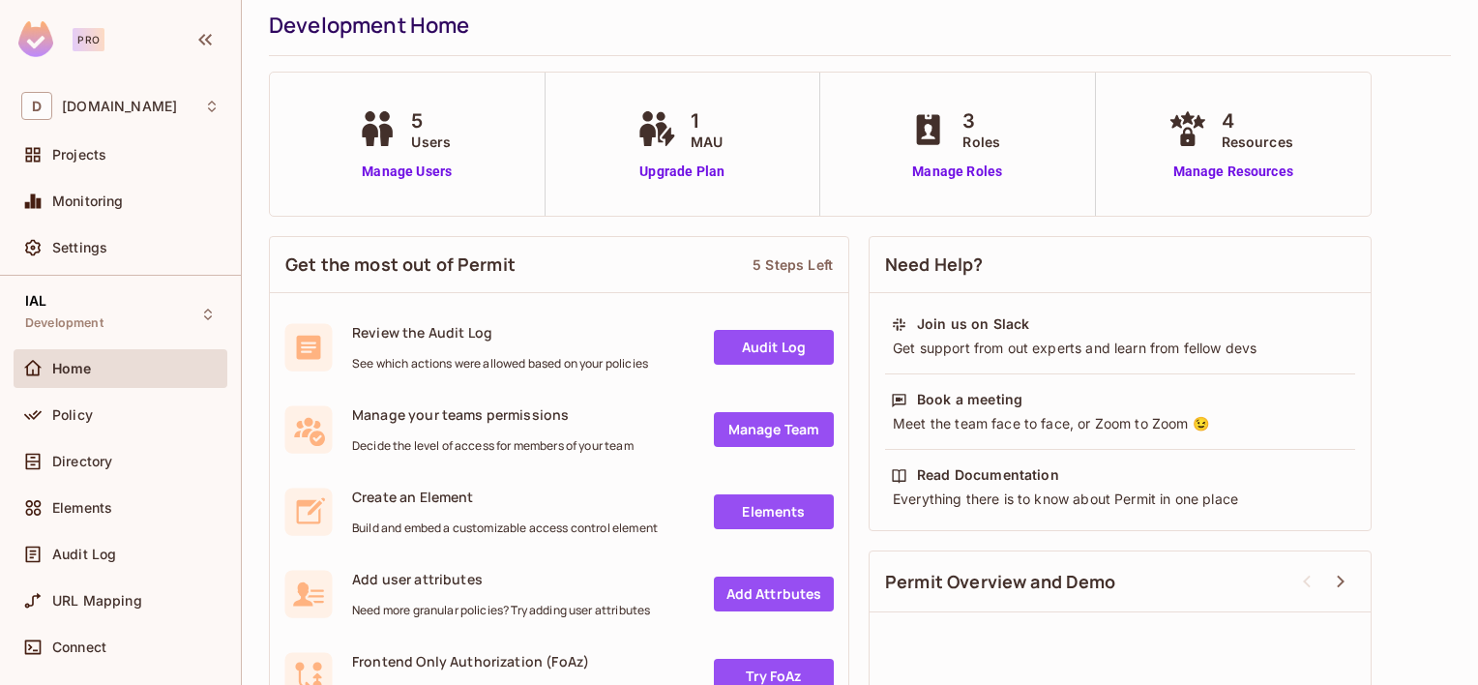
scroll to position [0, 0]
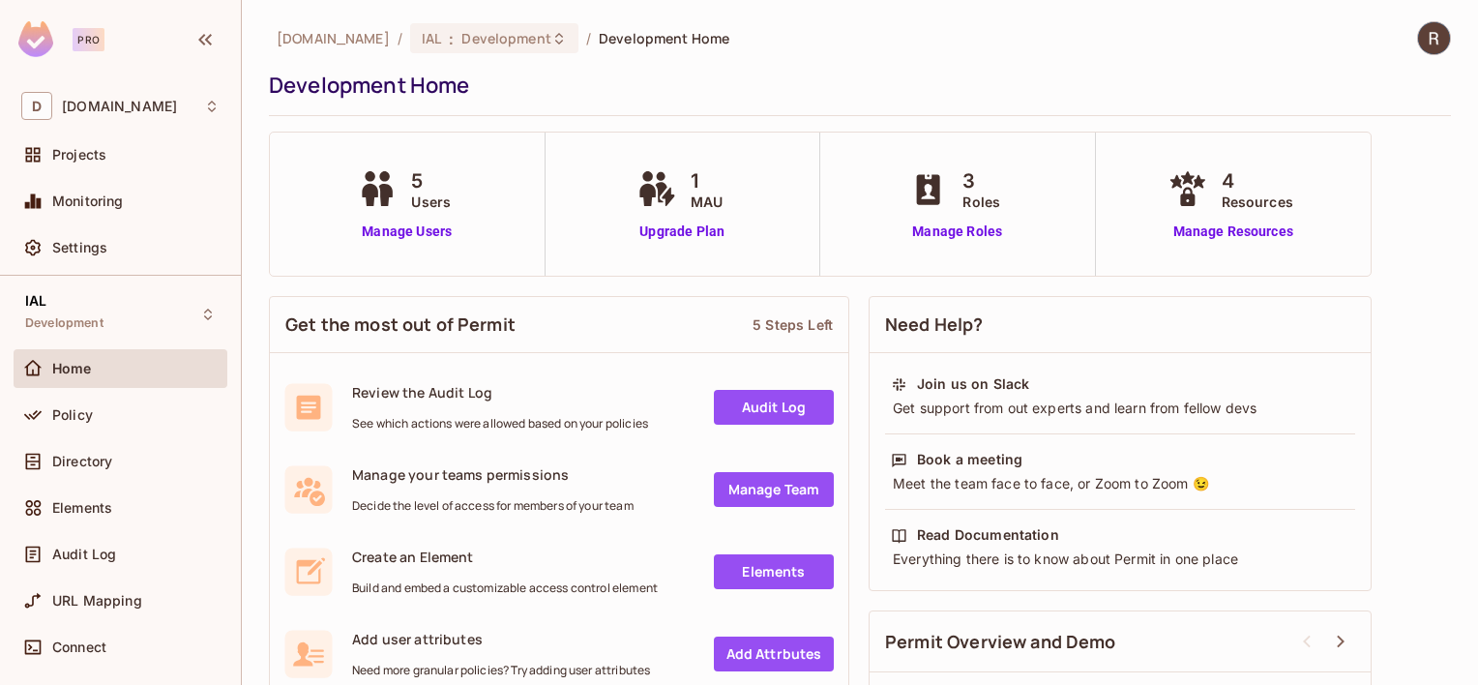
click at [1418, 43] on img at bounding box center [1434, 38] width 32 height 32
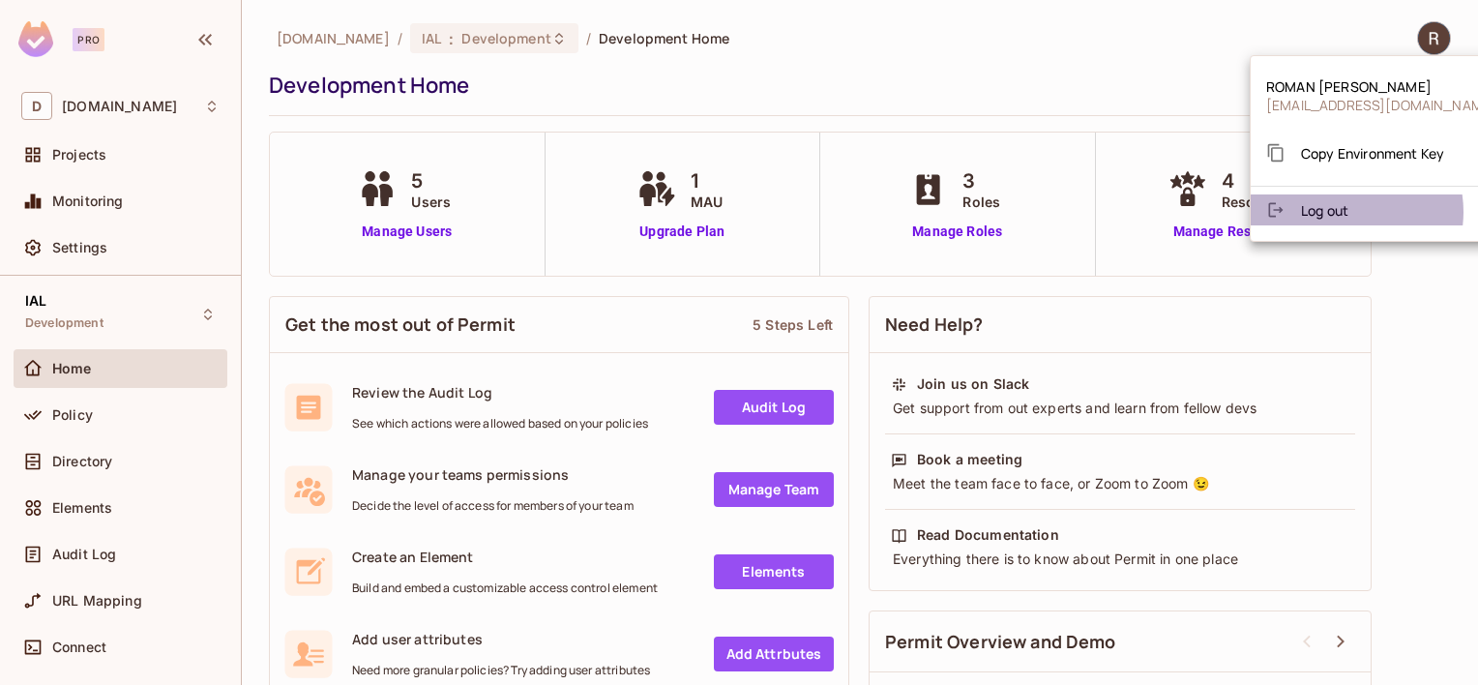
click at [1342, 212] on span "Log out" at bounding box center [1324, 210] width 47 height 18
